Goal: Book appointment/travel/reservation

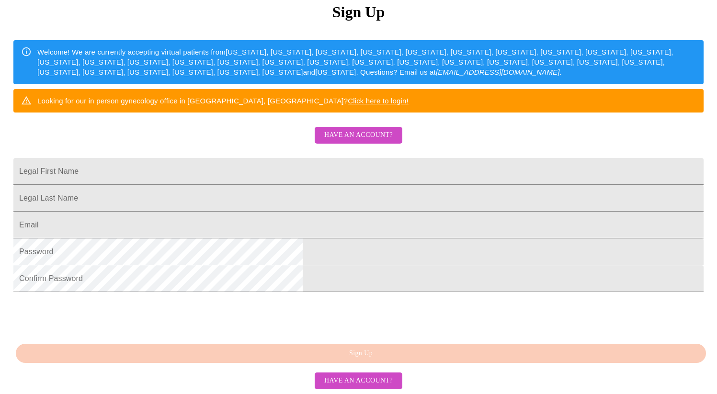
scroll to position [200, 0]
click at [395, 379] on button "Have an account?" at bounding box center [358, 380] width 88 height 17
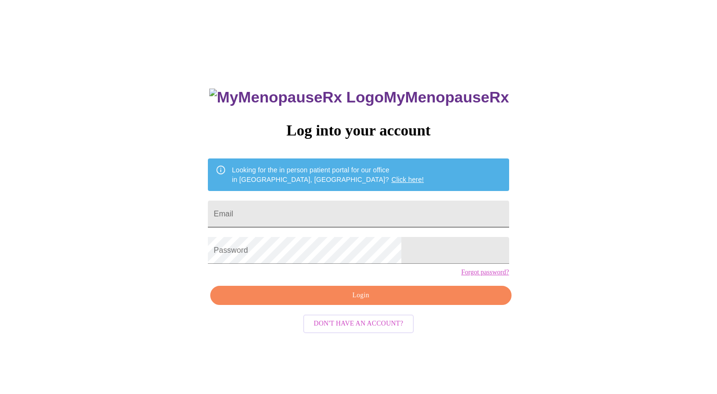
click at [353, 218] on input "Email" at bounding box center [358, 214] width 301 height 27
type input "[EMAIL_ADDRESS][DOMAIN_NAME]"
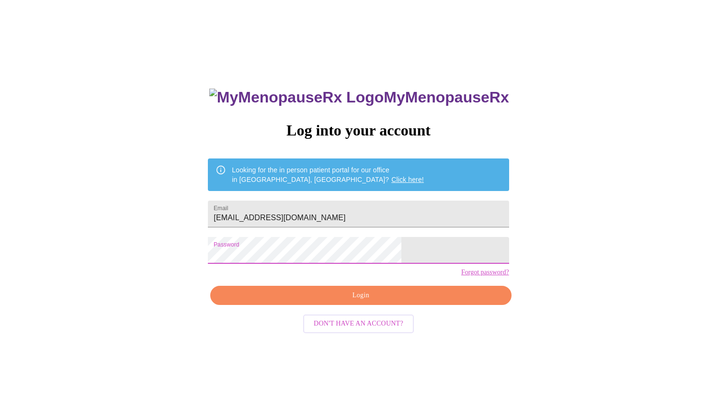
click at [369, 302] on span "Login" at bounding box center [360, 296] width 279 height 12
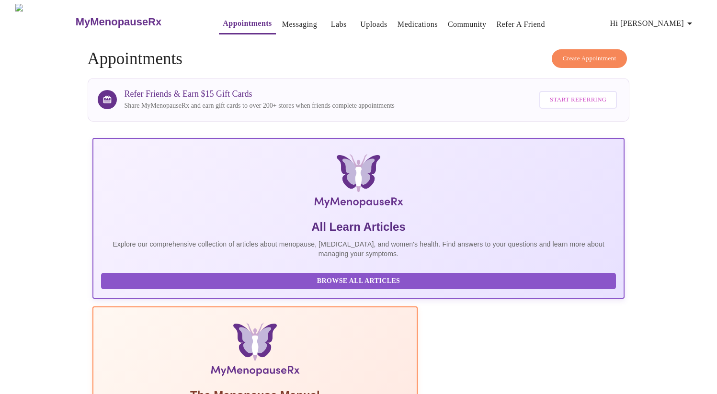
scroll to position [130, 0]
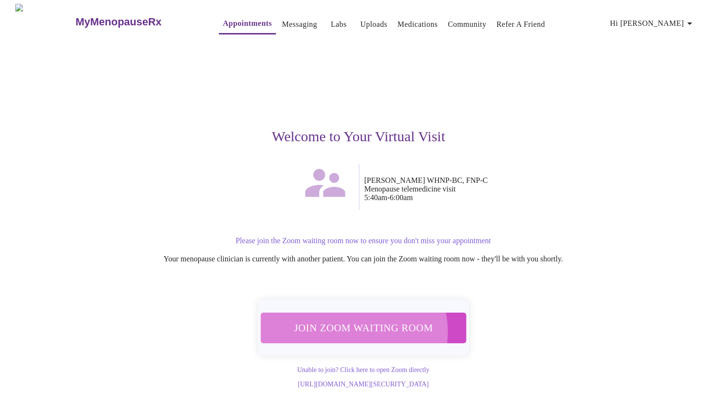
click at [348, 326] on span "Join Zoom Waiting Room" at bounding box center [363, 328] width 180 height 18
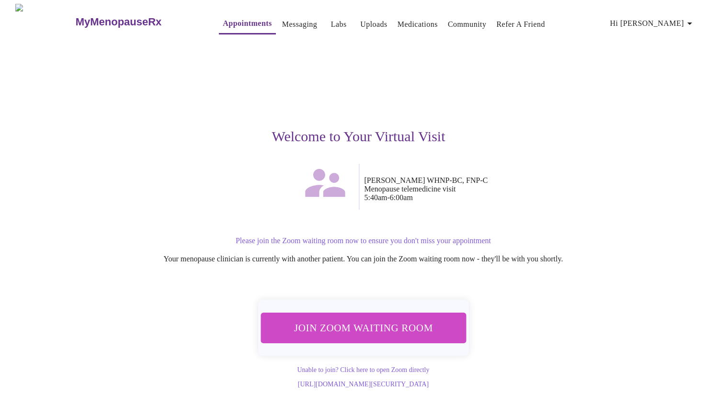
click at [403, 322] on span "Join Zoom Waiting Room" at bounding box center [363, 327] width 189 height 19
